Goal: Task Accomplishment & Management: Manage account settings

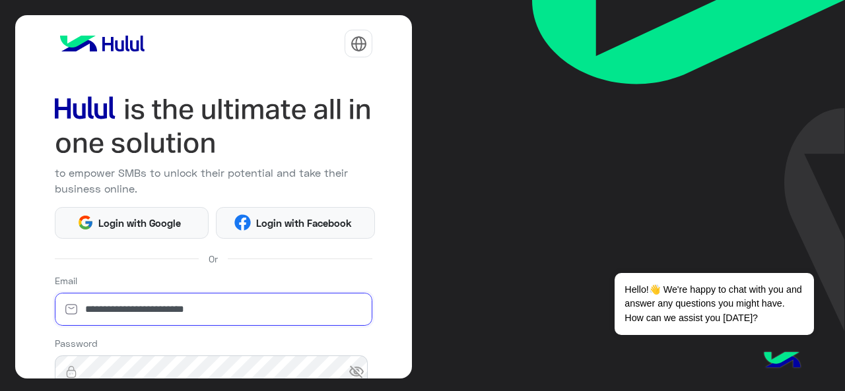
click at [217, 318] on input "**********" at bounding box center [214, 309] width 318 height 33
type input "**********"
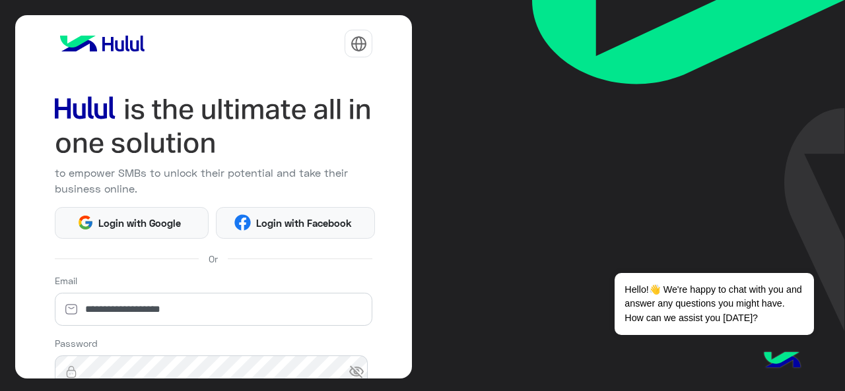
scroll to position [174, 0]
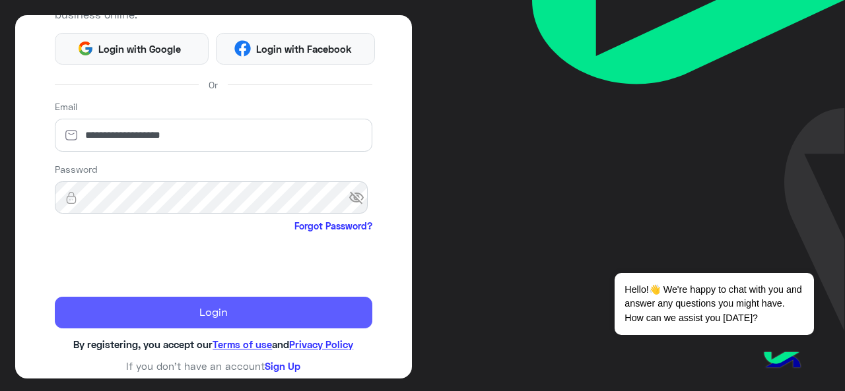
click at [153, 308] on button "Login" at bounding box center [214, 313] width 318 height 32
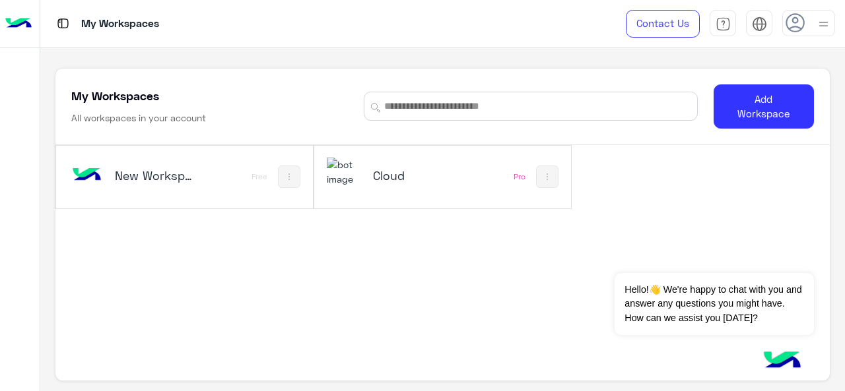
click at [345, 192] on div "Cloud" at bounding box center [396, 177] width 139 height 38
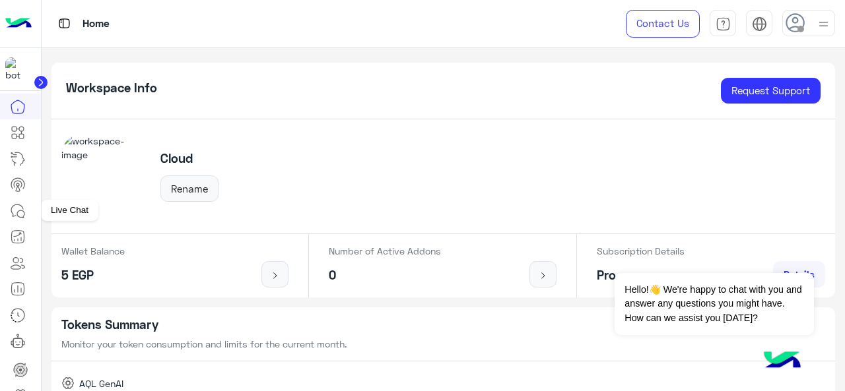
click at [17, 217] on icon at bounding box center [18, 211] width 16 height 16
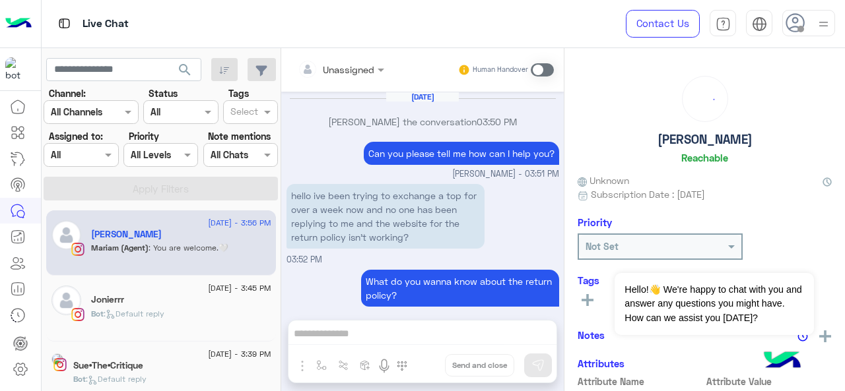
scroll to position [335, 0]
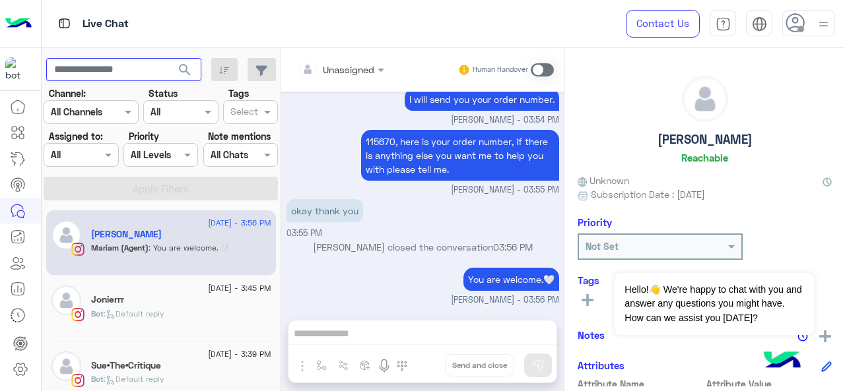
paste input "**********"
type input "**********"
click at [186, 70] on span "search" at bounding box center [185, 70] width 16 height 16
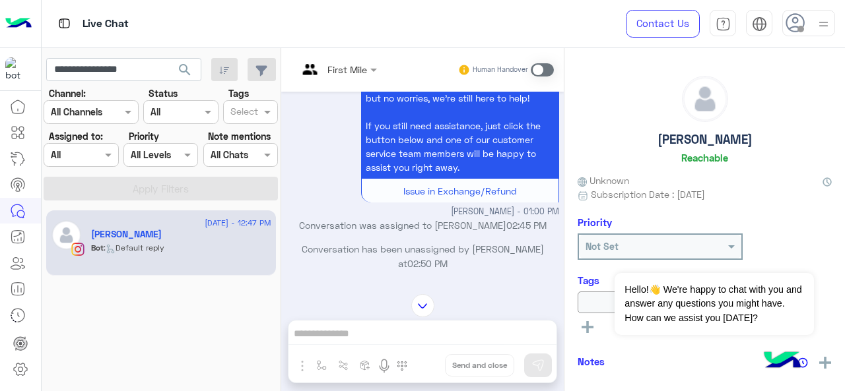
scroll to position [1868, 0]
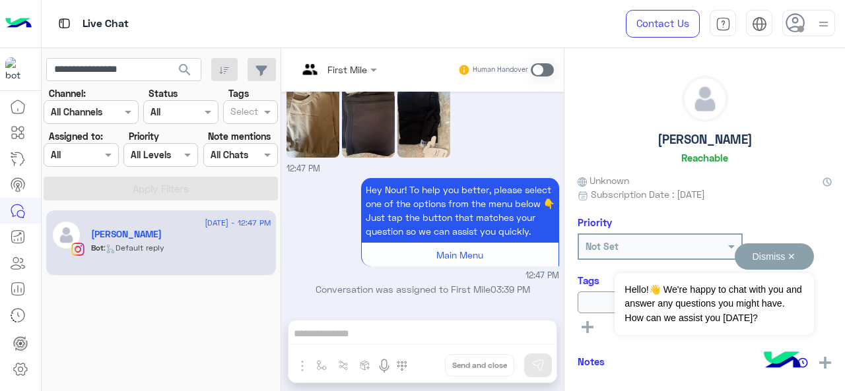
click at [795, 261] on button "Dismiss ✕" at bounding box center [774, 257] width 79 height 26
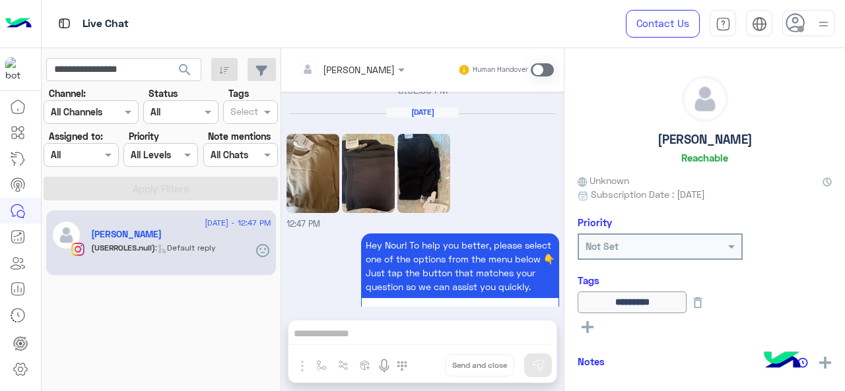
scroll to position [1892, 0]
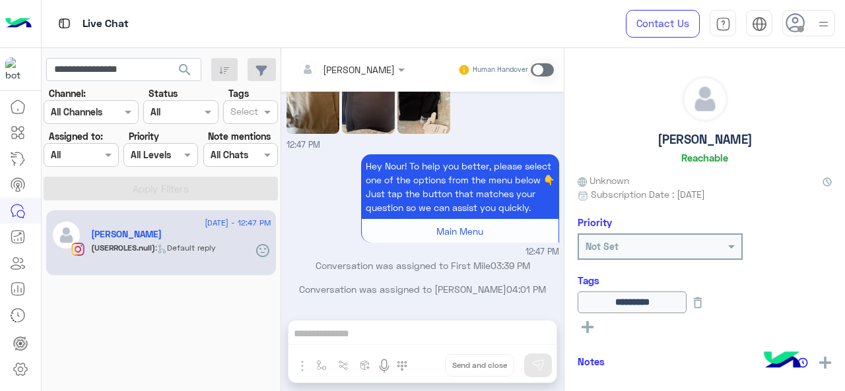
click at [235, 23] on div "Live Chat" at bounding box center [310, 24] width 536 height 48
click at [94, 78] on input "**********" at bounding box center [123, 70] width 155 height 24
click at [182, 65] on span "search" at bounding box center [185, 70] width 16 height 16
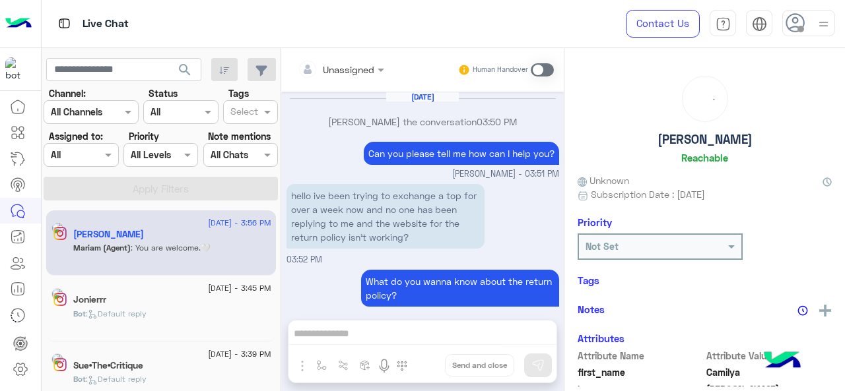
scroll to position [335, 0]
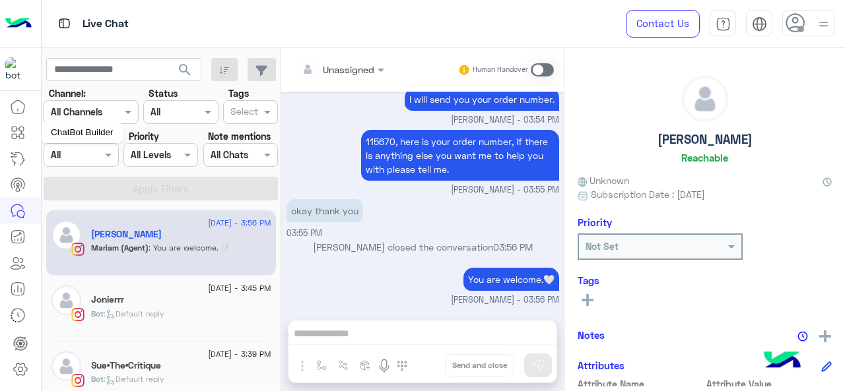
click at [26, 137] on link at bounding box center [18, 132] width 36 height 26
click at [14, 123] on link at bounding box center [18, 132] width 36 height 26
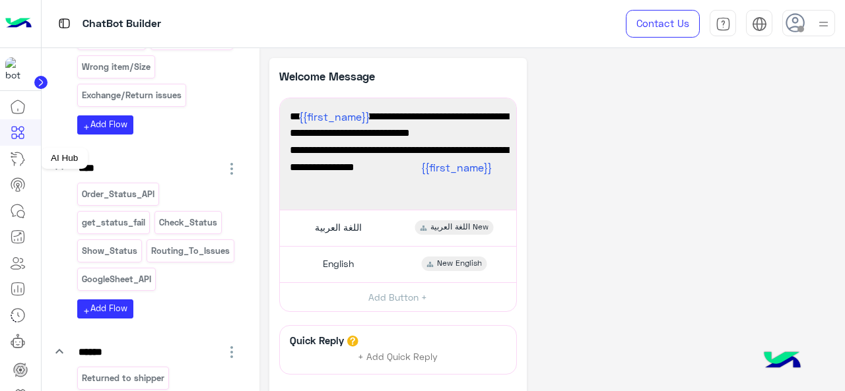
click at [20, 159] on icon at bounding box center [18, 159] width 16 height 16
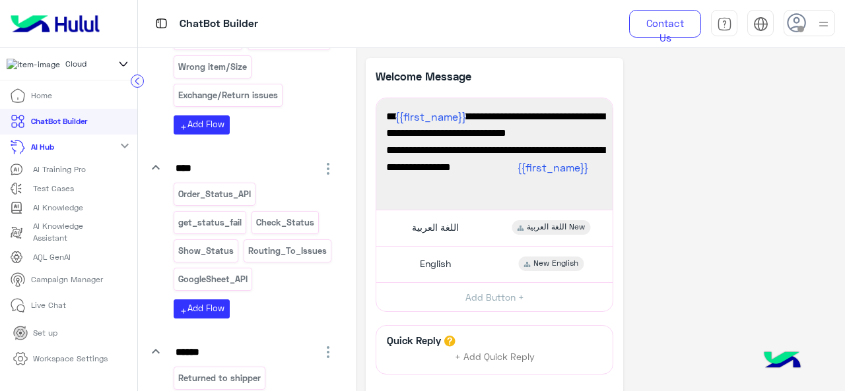
click at [59, 171] on p "AI Training Pro" at bounding box center [59, 170] width 53 height 12
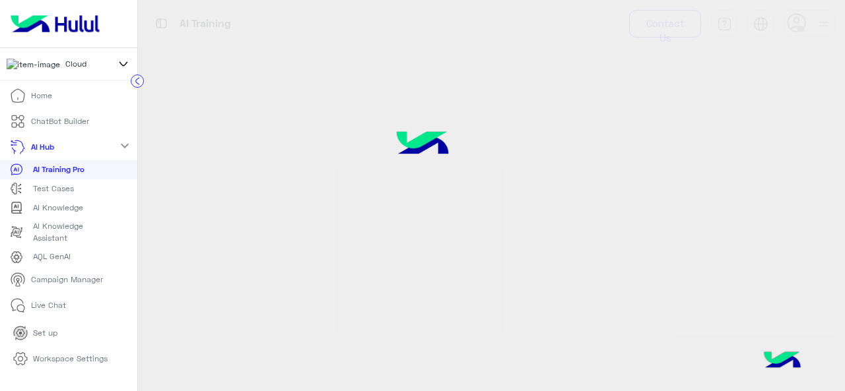
click at [54, 176] on p "AI Training Pro" at bounding box center [58, 170] width 51 height 12
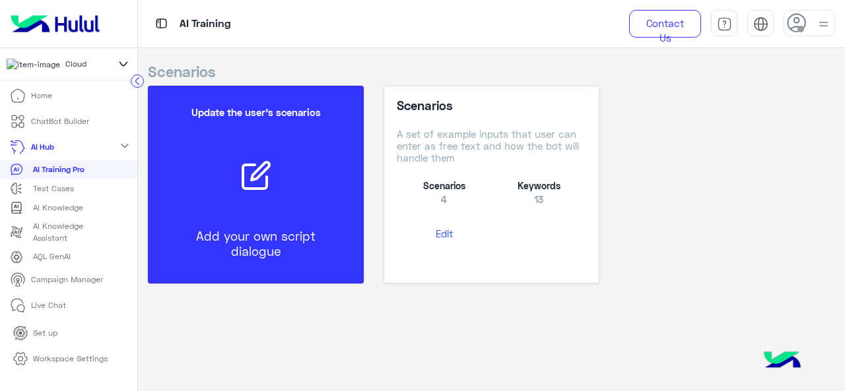
click at [56, 193] on p "Test Cases" at bounding box center [53, 189] width 41 height 12
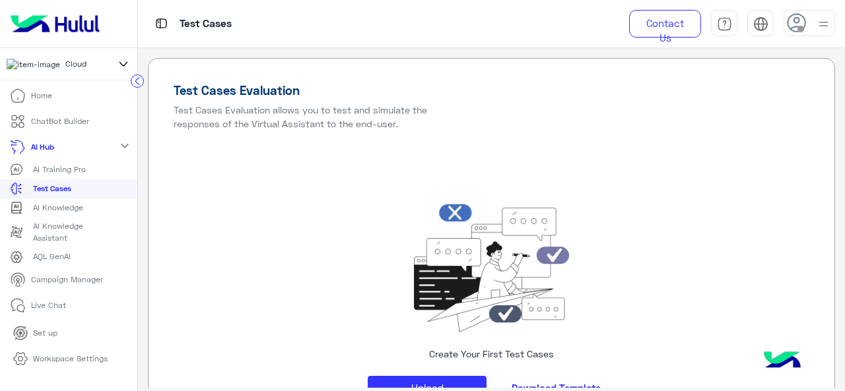
click at [61, 286] on p "Campaign Manager" at bounding box center [67, 280] width 72 height 12
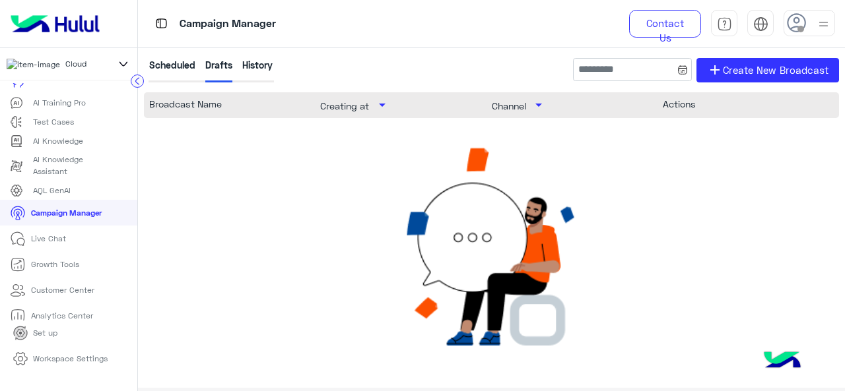
scroll to position [100, 0]
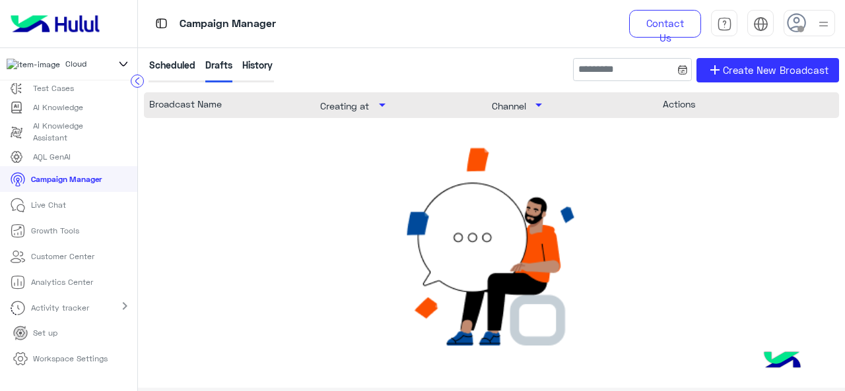
click at [67, 237] on p "Growth Tools" at bounding box center [55, 231] width 48 height 12
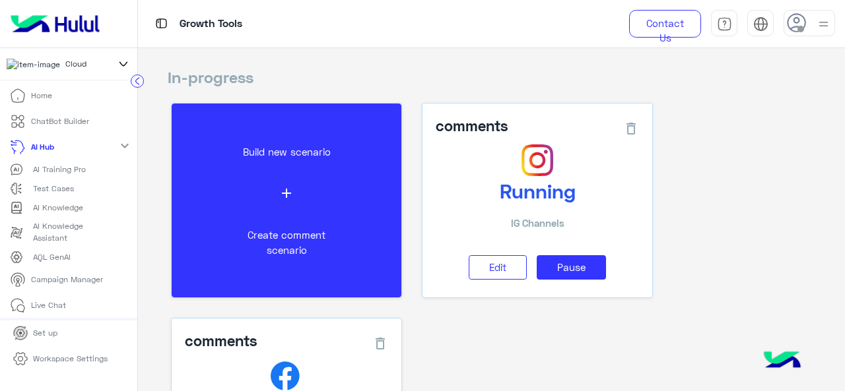
click at [61, 127] on p "ChatBot Builder" at bounding box center [60, 122] width 58 height 12
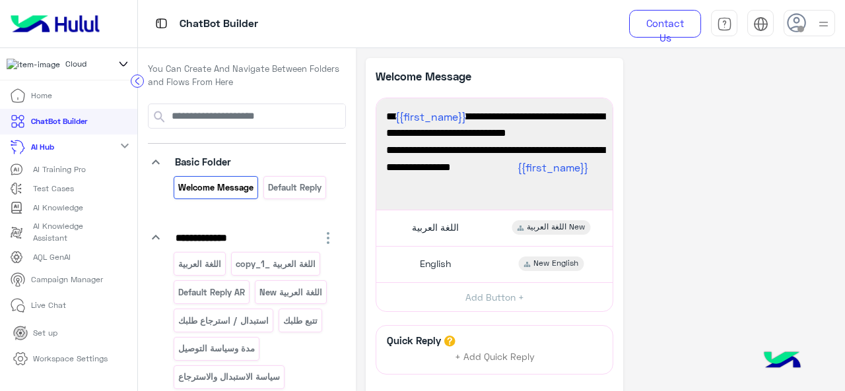
click at [57, 364] on p "Workspace Settings" at bounding box center [70, 359] width 75 height 12
click at [86, 364] on p "Workspace Settings" at bounding box center [70, 359] width 75 height 12
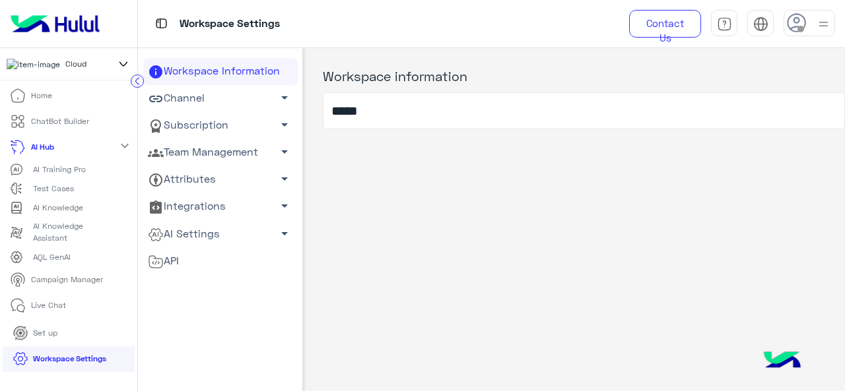
click at [223, 149] on link "Team Management arrow_drop_down" at bounding box center [220, 152] width 154 height 27
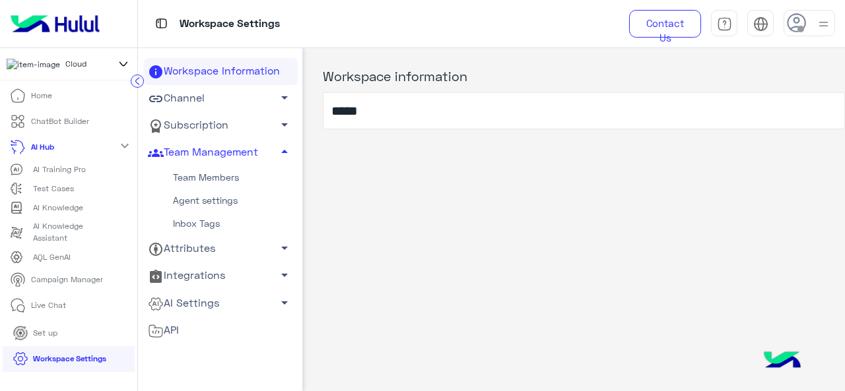
click at [195, 227] on link "Inbox Tags" at bounding box center [220, 224] width 154 height 23
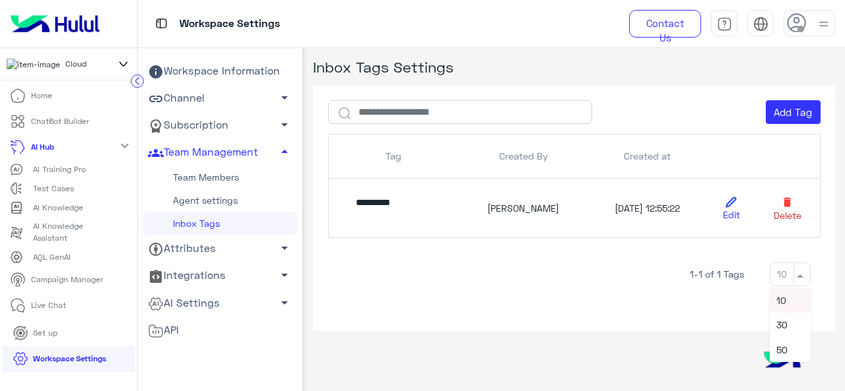
click at [799, 275] on span at bounding box center [802, 274] width 17 height 22
click at [572, 259] on div "1- 1 of 1 Tags 10 10 30 50" at bounding box center [574, 267] width 493 height 39
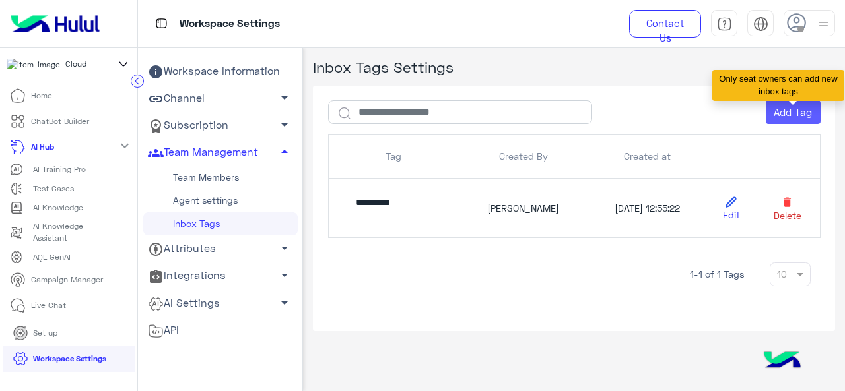
click at [800, 118] on button "Add Tag" at bounding box center [793, 112] width 55 height 24
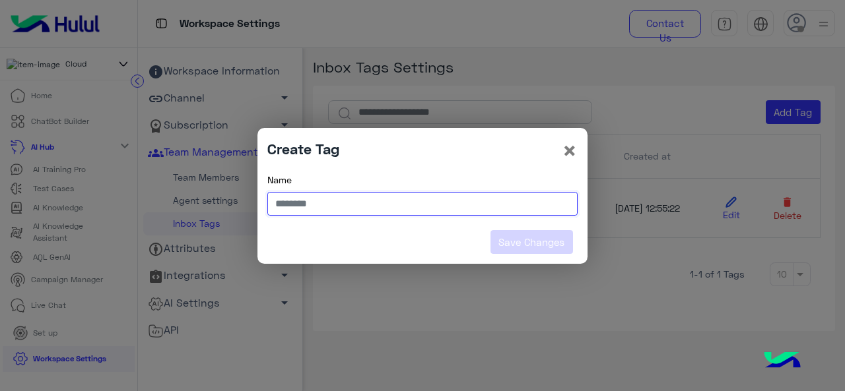
click at [329, 207] on input "text" at bounding box center [422, 204] width 310 height 24
type input "********"
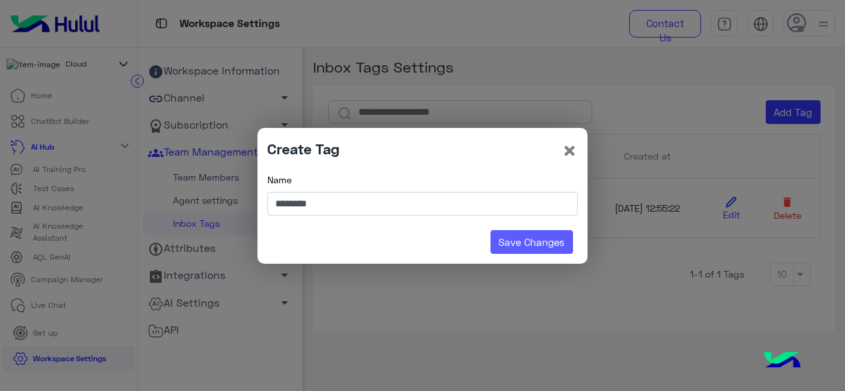
click at [509, 246] on button "Save Changes" at bounding box center [532, 242] width 83 height 24
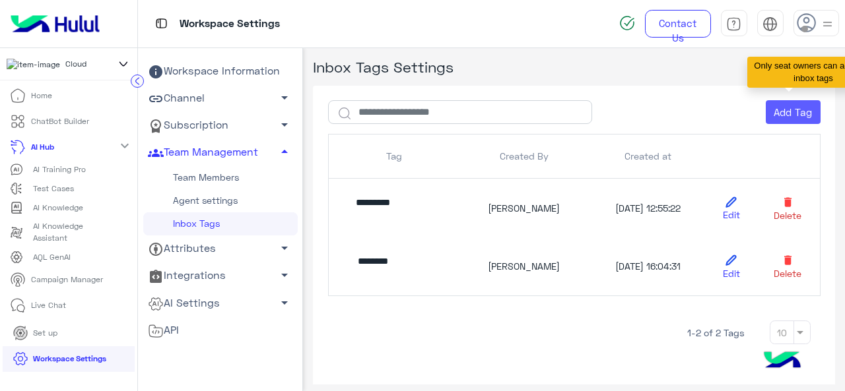
click at [791, 110] on button "Add Tag" at bounding box center [793, 112] width 55 height 24
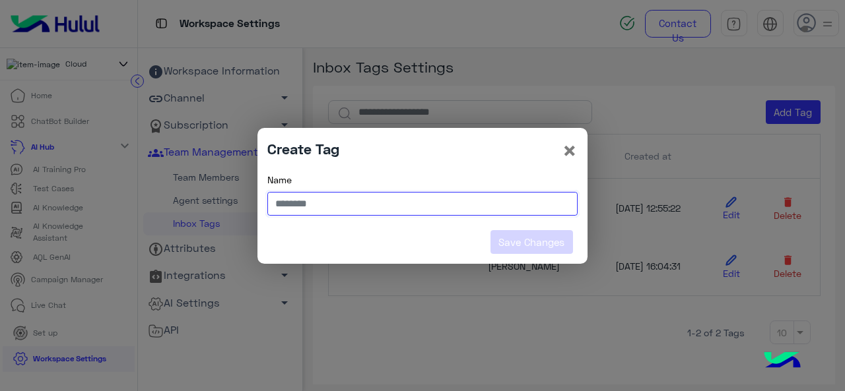
click at [366, 199] on input "text" at bounding box center [422, 204] width 310 height 24
type input "**********"
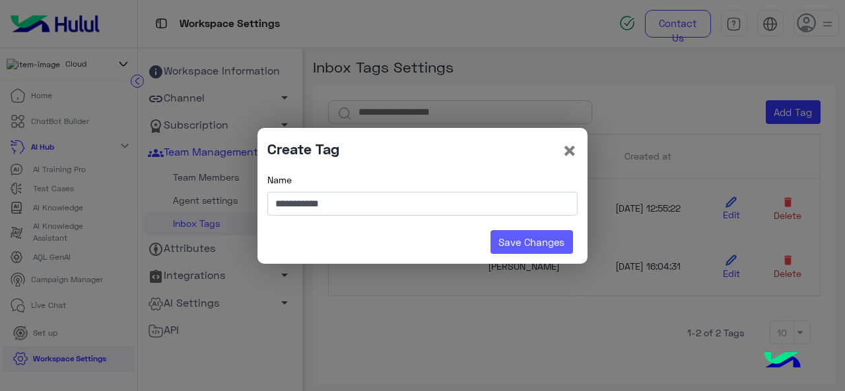
click at [510, 248] on button "Save Changes" at bounding box center [532, 242] width 83 height 24
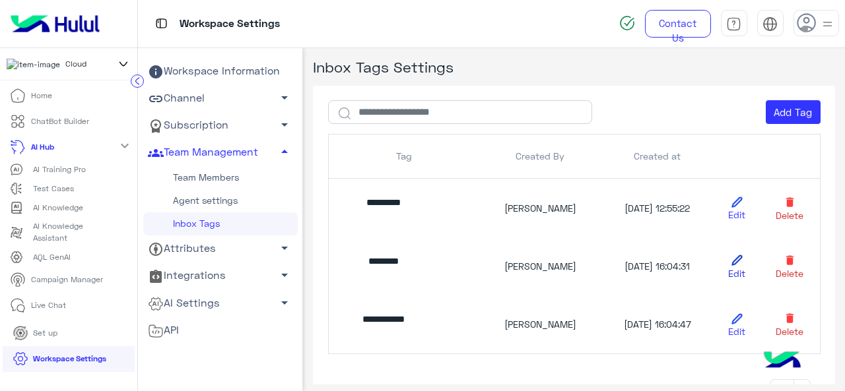
click at [733, 266] on link "Edit" at bounding box center [737, 266] width 30 height 28
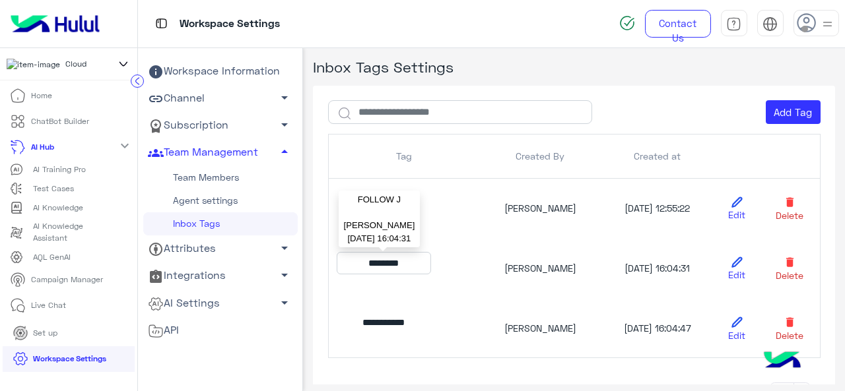
click at [396, 263] on p "********" at bounding box center [384, 263] width 94 height 22
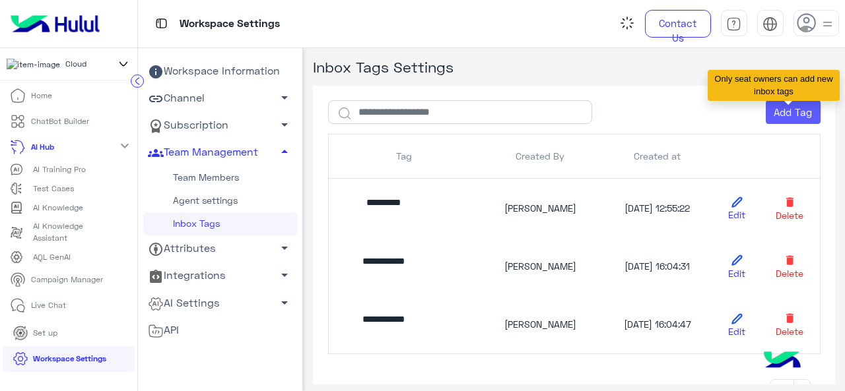
click at [798, 112] on button "Add Tag" at bounding box center [793, 112] width 55 height 24
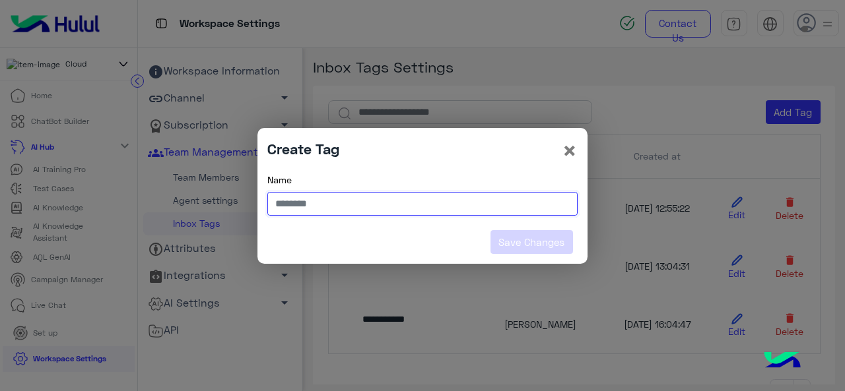
click at [366, 205] on input "text" at bounding box center [422, 204] width 310 height 24
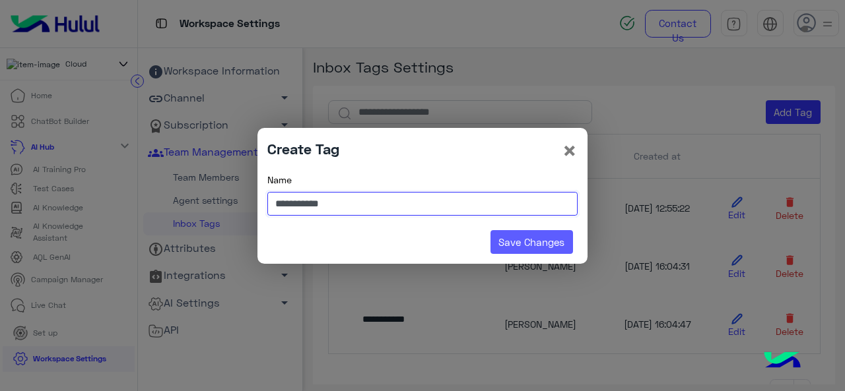
type input "**********"
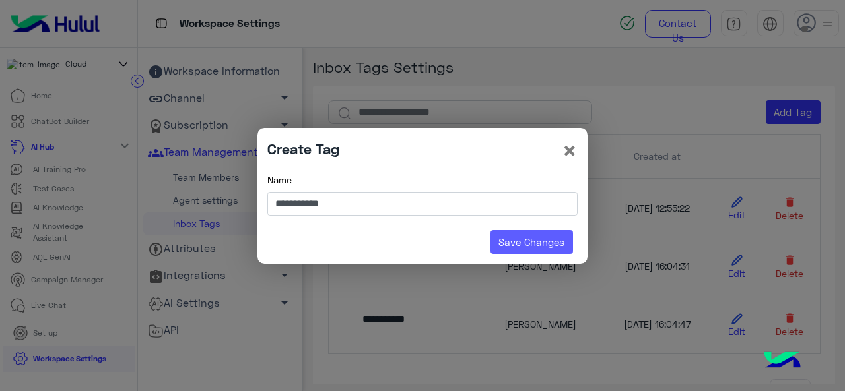
click at [512, 242] on button "Save Changes" at bounding box center [532, 242] width 83 height 24
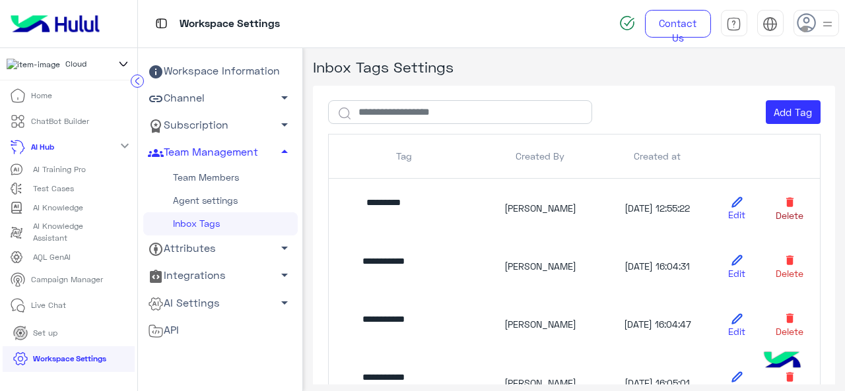
click at [784, 209] on link "Delete" at bounding box center [790, 208] width 44 height 28
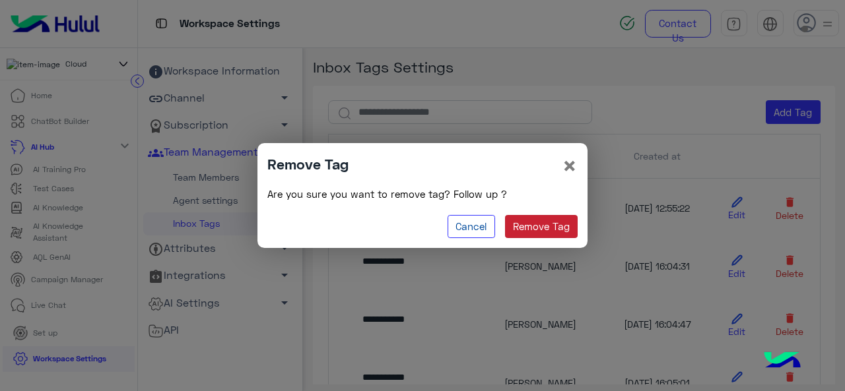
click at [541, 228] on button "Remove Tag" at bounding box center [541, 227] width 73 height 24
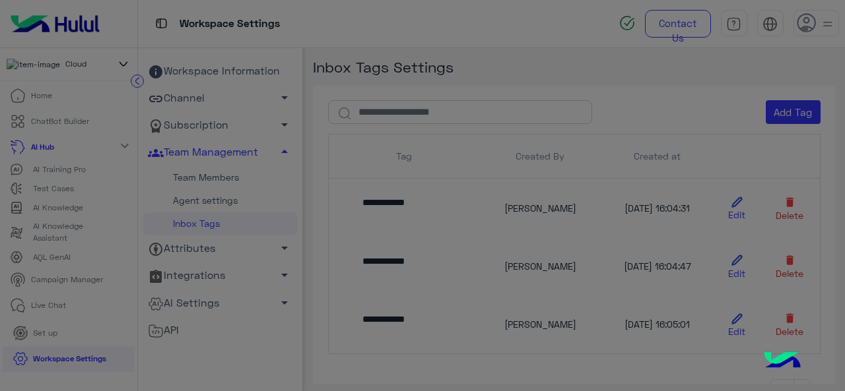
click at [542, 229] on modal-container "Remove Tag × Are you sure you want to remove tag? Follow up ? Cancel Remove Tag" at bounding box center [422, 195] width 845 height 391
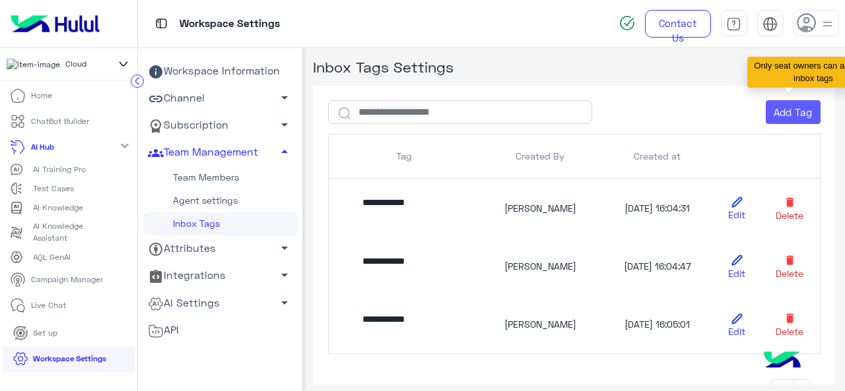
click at [787, 111] on button "Add Tag" at bounding box center [793, 112] width 55 height 24
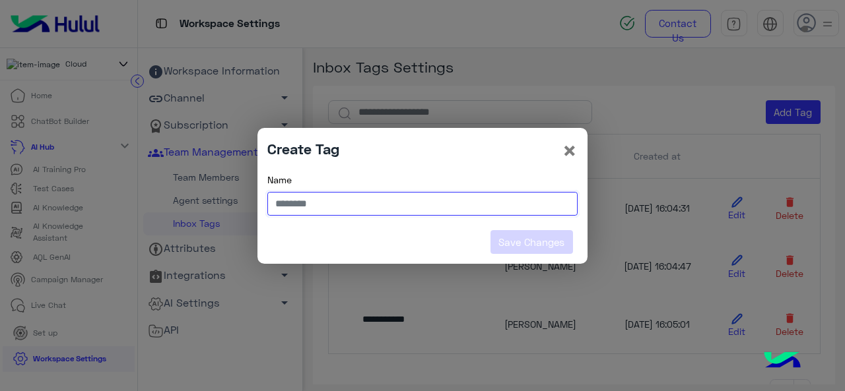
click at [413, 205] on input "text" at bounding box center [422, 204] width 310 height 24
type input "********"
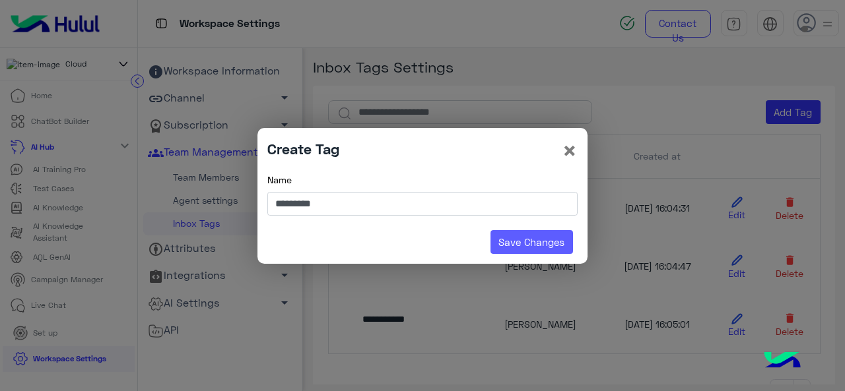
click at [519, 240] on button "Save Changes" at bounding box center [532, 242] width 83 height 24
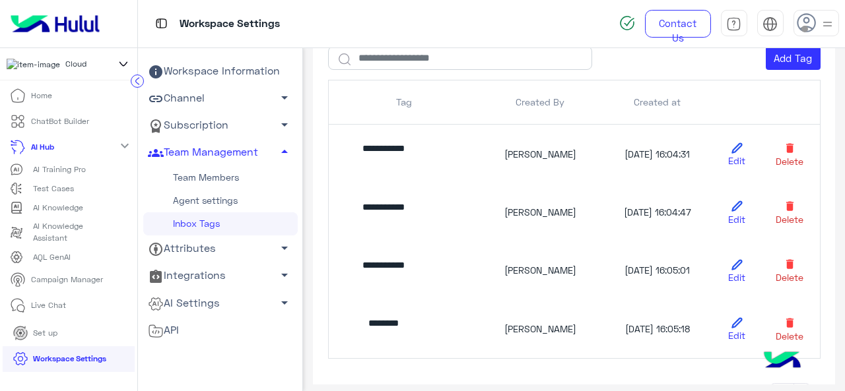
scroll to position [55, 0]
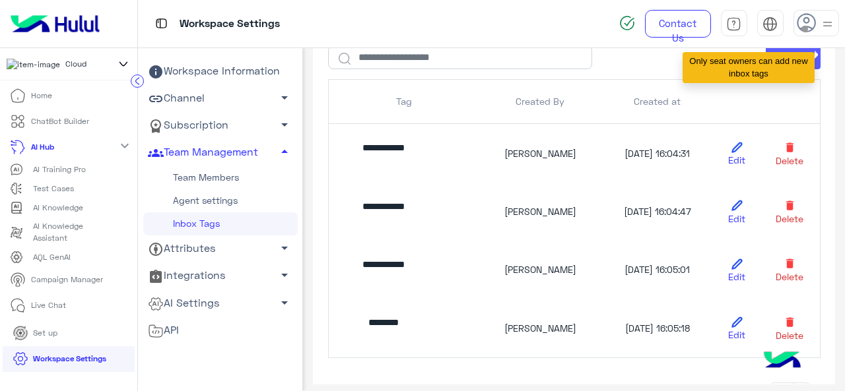
click at [770, 63] on button "Add Tag" at bounding box center [793, 58] width 55 height 24
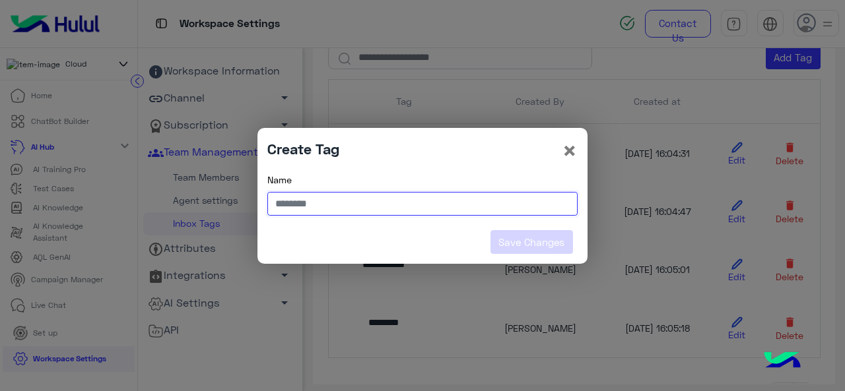
click at [450, 197] on input "text" at bounding box center [422, 204] width 310 height 24
type input "**********"
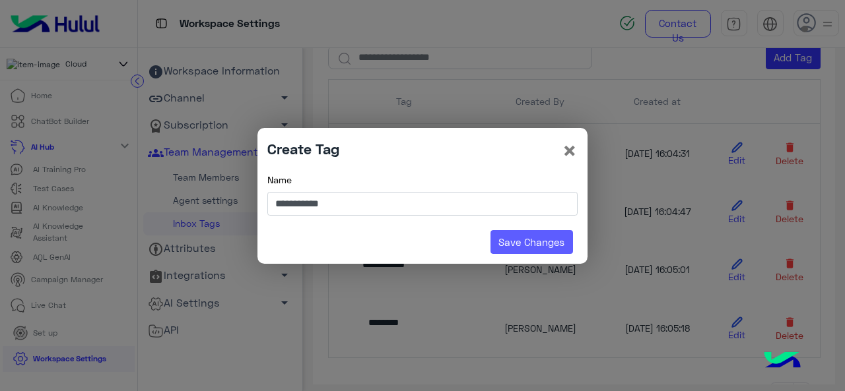
click at [514, 245] on button "Save Changes" at bounding box center [532, 242] width 83 height 24
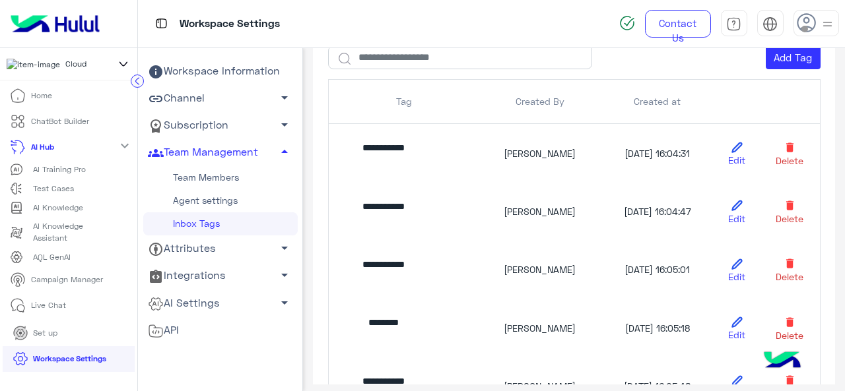
click at [45, 100] on p "Home" at bounding box center [41, 96] width 21 height 12
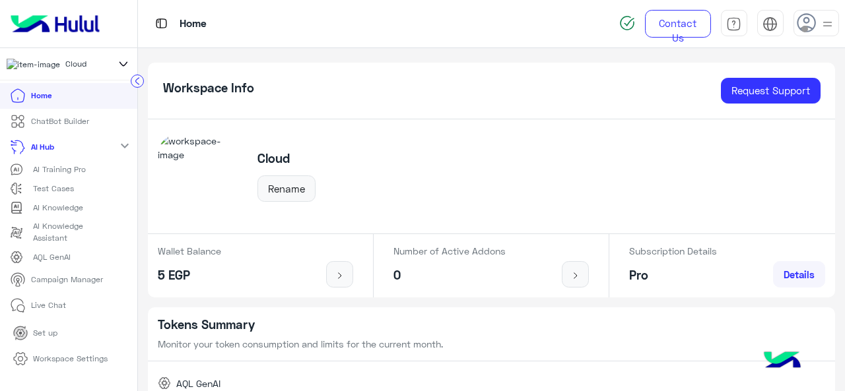
click at [121, 150] on mat-icon "expand_more" at bounding box center [125, 146] width 16 height 16
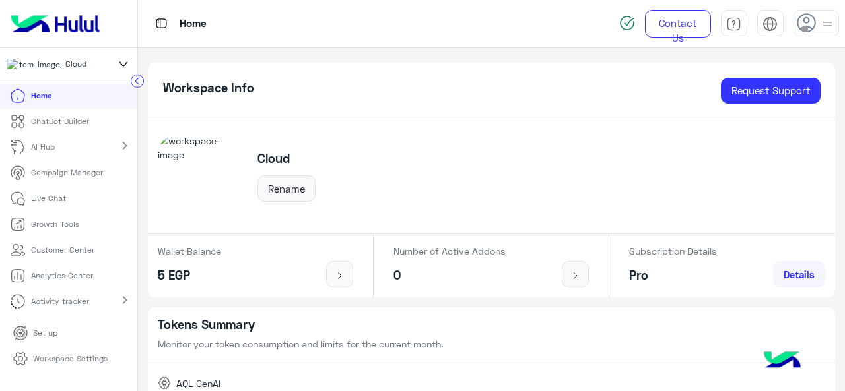
click at [121, 150] on mat-icon "chevron_right" at bounding box center [125, 146] width 16 height 16
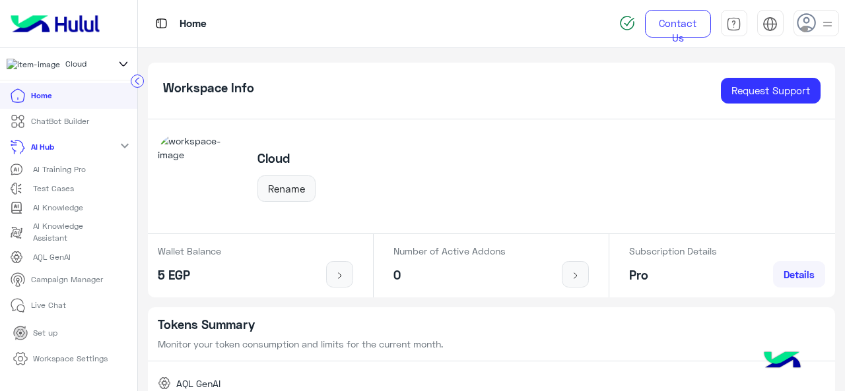
scroll to position [129, 0]
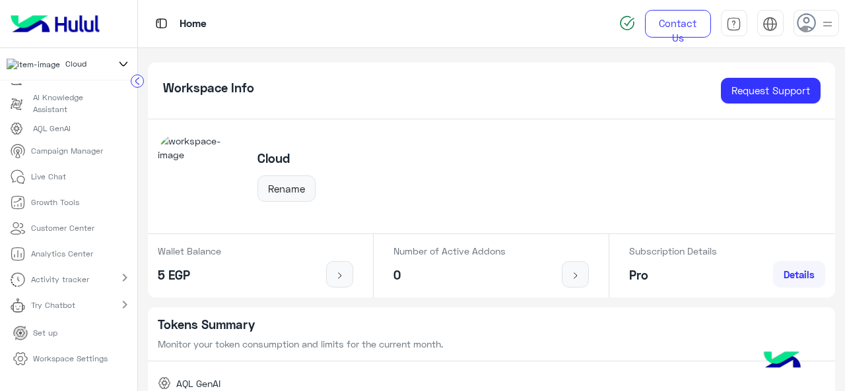
click at [64, 365] on p "Workspace Settings" at bounding box center [70, 359] width 75 height 12
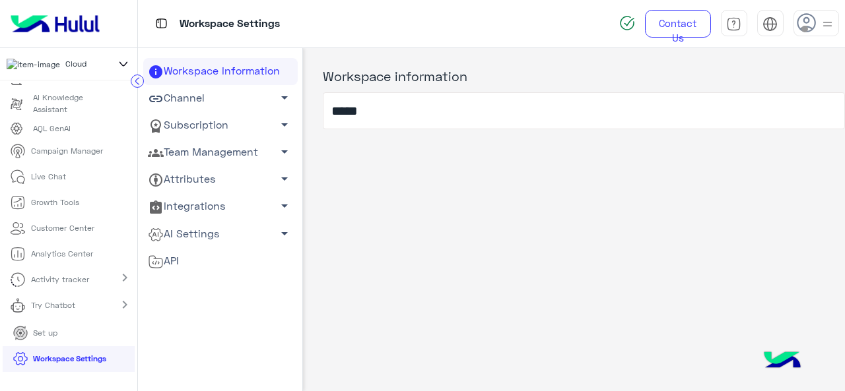
click at [277, 155] on span "arrow_drop_down" at bounding box center [285, 152] width 16 height 16
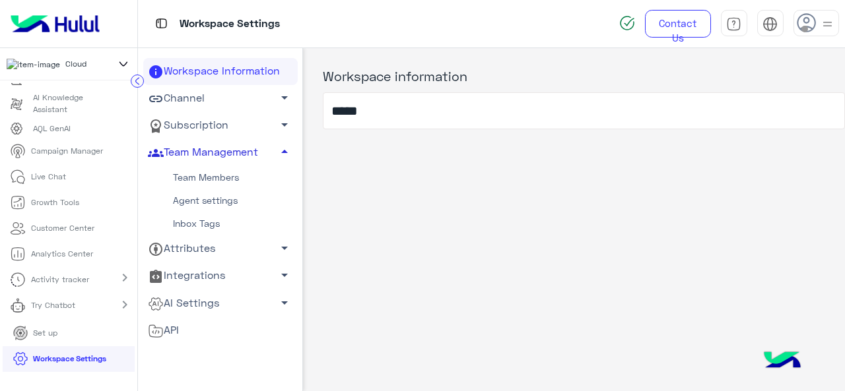
click at [358, 199] on div "Workspace information *****" at bounding box center [574, 216] width 542 height 337
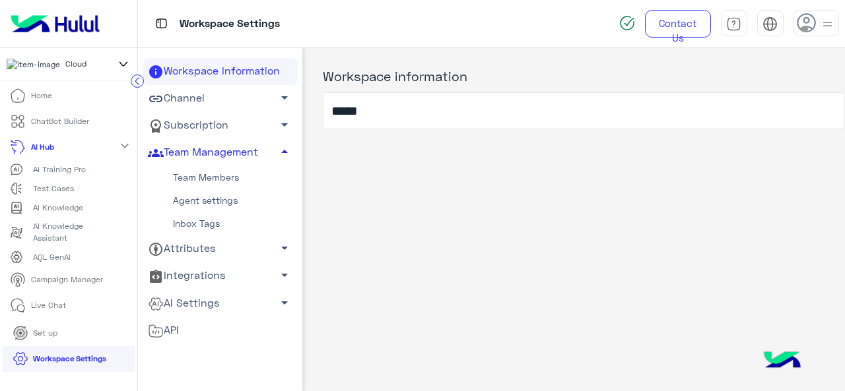
click at [51, 311] on p "Live Chat" at bounding box center [48, 306] width 35 height 12
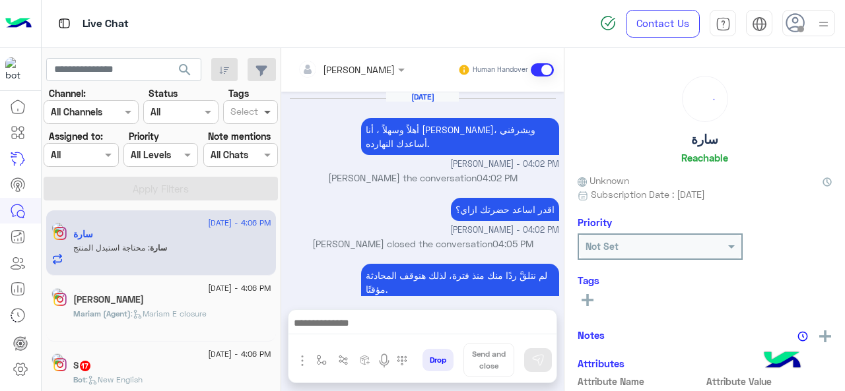
scroll to position [383, 0]
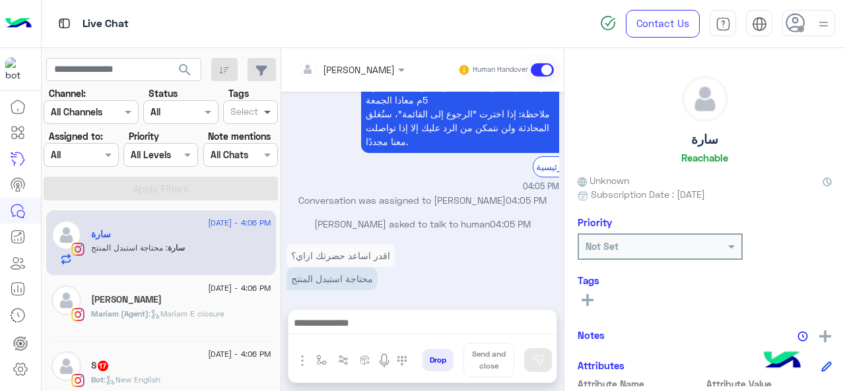
click at [271, 111] on span at bounding box center [269, 112] width 17 height 14
click at [370, 181] on small "04:05 PM" at bounding box center [423, 187] width 273 height 13
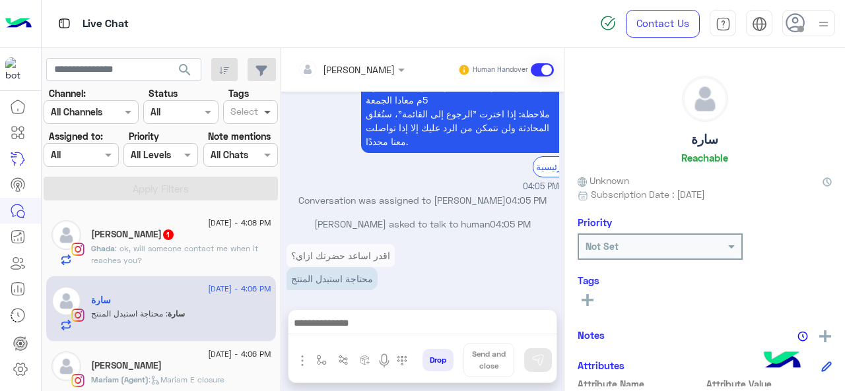
click at [265, 117] on span at bounding box center [269, 112] width 17 height 14
